Goal: Contribute content

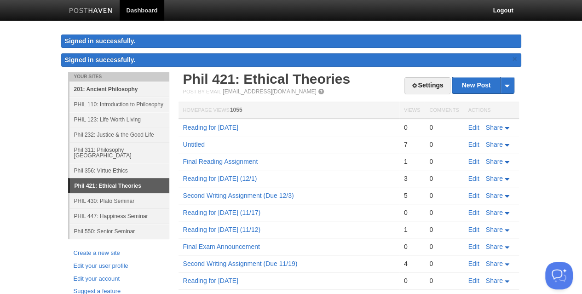
click at [109, 89] on link "201: Ancient Philosophy" at bounding box center [119, 88] width 100 height 15
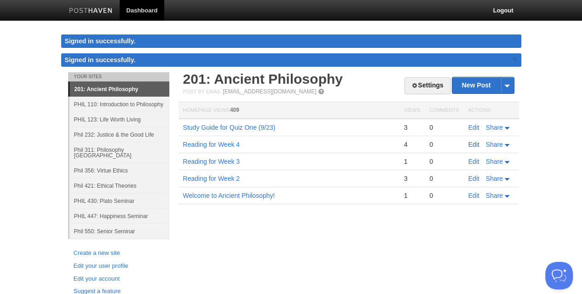
click at [472, 142] on link "Edit" at bounding box center [473, 144] width 11 height 7
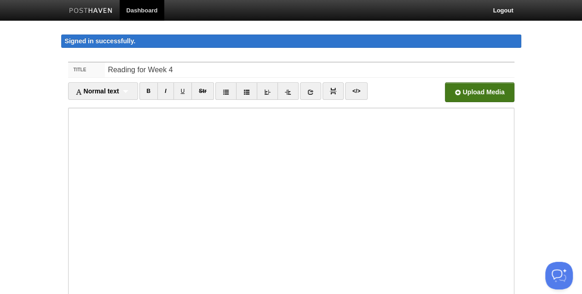
click at [470, 91] on input "file" at bounding box center [201, 94] width 696 height 47
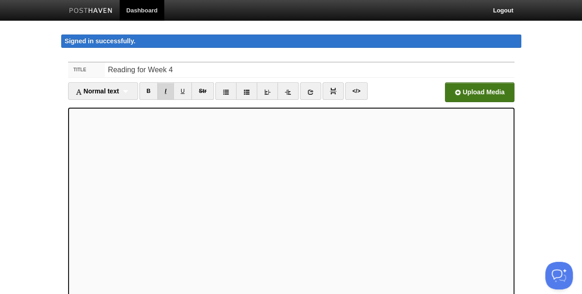
click at [166, 87] on link "I" at bounding box center [165, 90] width 16 height 17
click at [170, 92] on link "I" at bounding box center [165, 90] width 16 height 17
click at [148, 89] on link "B" at bounding box center [148, 90] width 19 height 17
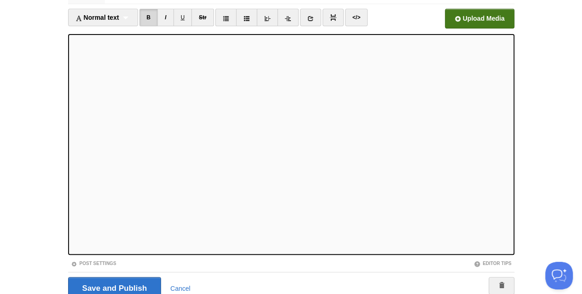
scroll to position [77, 0]
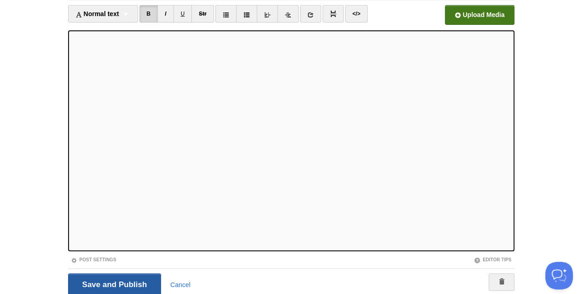
click at [139, 278] on input "Save and Publish" at bounding box center [114, 284] width 93 height 23
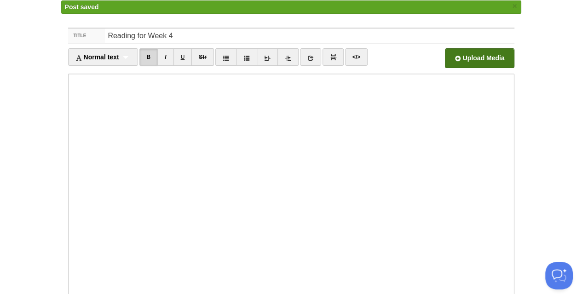
scroll to position [24, 0]
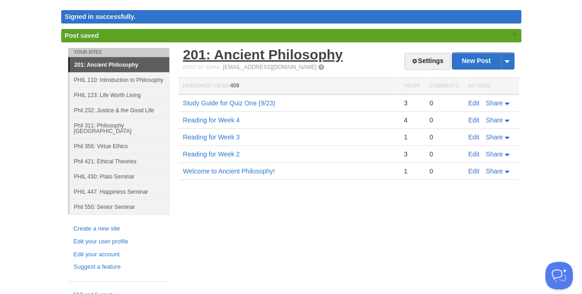
click at [228, 53] on link "201: Ancient Philosophy" at bounding box center [263, 54] width 160 height 15
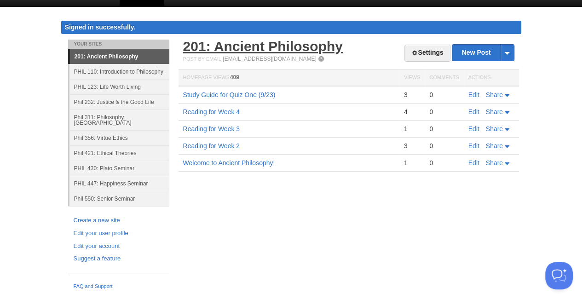
scroll to position [6, 0]
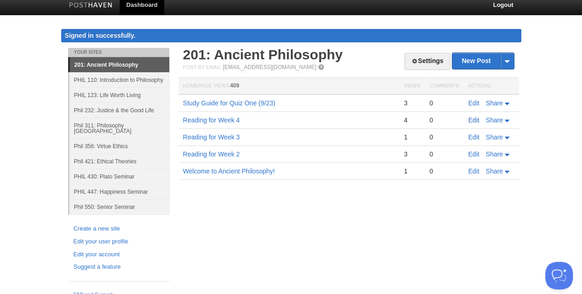
click at [471, 119] on link "Edit" at bounding box center [473, 119] width 11 height 7
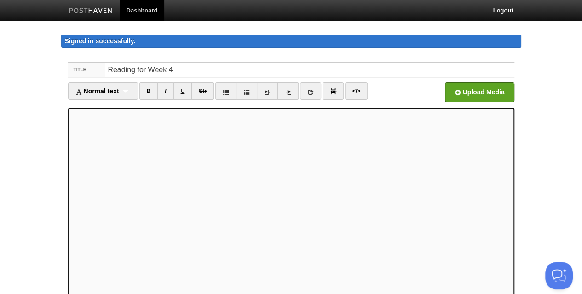
scroll to position [112, 0]
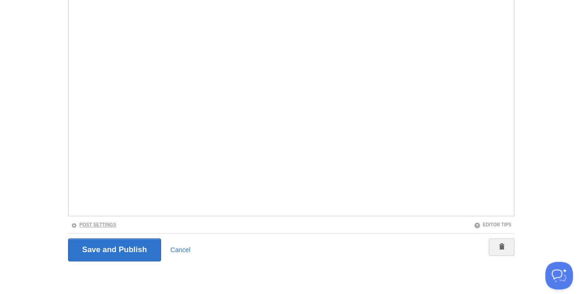
click at [103, 224] on link "Post Settings" at bounding box center [94, 224] width 46 height 5
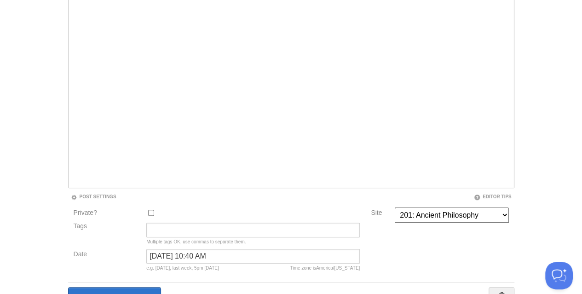
scroll to position [189, 0]
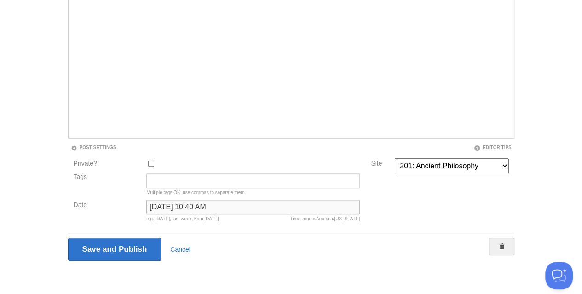
click at [195, 204] on input "[DATE] 10:40 AM" at bounding box center [252, 207] width 213 height 15
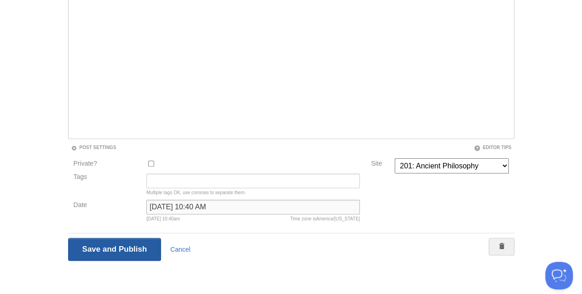
type input "[DATE] 10:40 AM"
click at [113, 246] on input "Save and Publish" at bounding box center [114, 249] width 93 height 23
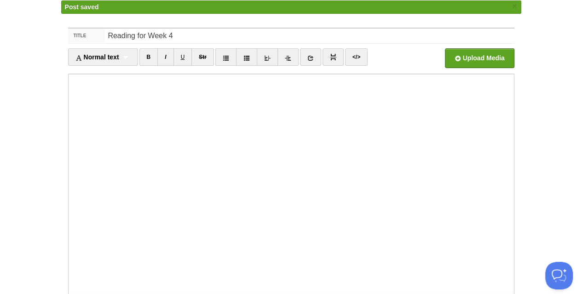
scroll to position [24, 0]
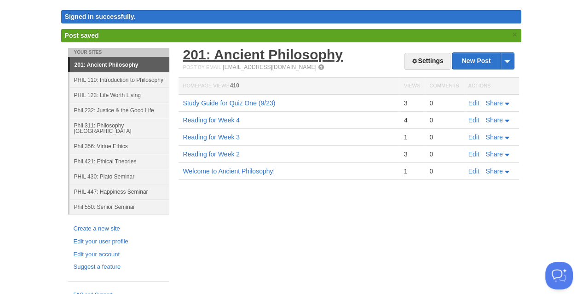
click at [243, 53] on link "201: Ancient Philosophy" at bounding box center [263, 54] width 160 height 15
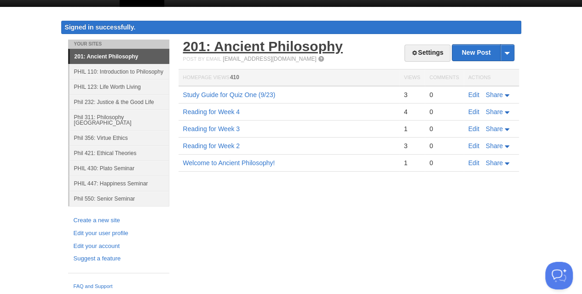
scroll to position [6, 0]
